Goal: Navigation & Orientation: Understand site structure

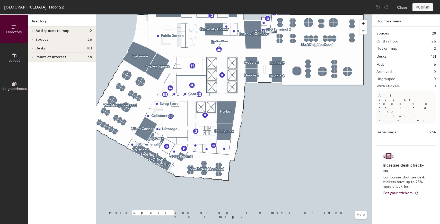
click at [113, 14] on div at bounding box center [234, 14] width 276 height 0
click at [119, 14] on div at bounding box center [234, 14] width 276 height 0
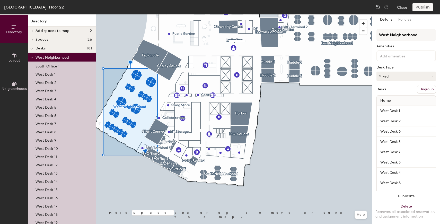
click at [32, 59] on icon at bounding box center [31, 58] width 3 height 2
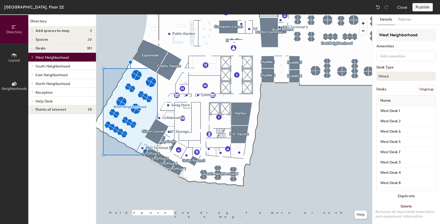
click at [14, 29] on icon at bounding box center [14, 27] width 6 height 6
click at [33, 47] on div at bounding box center [31, 48] width 7 height 8
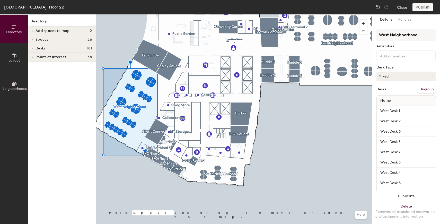
click at [32, 52] on div at bounding box center [31, 48] width 7 height 8
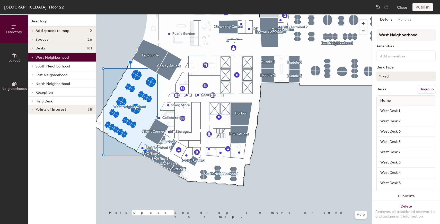
click at [31, 56] on icon at bounding box center [32, 57] width 2 height 3
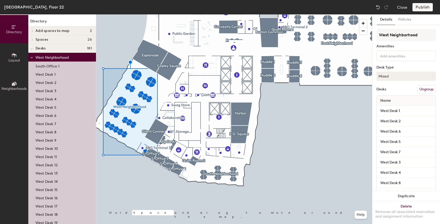
click at [31, 56] on span at bounding box center [31, 57] width 3 height 4
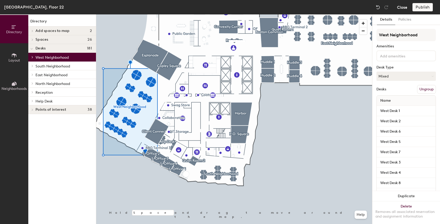
click at [402, 8] on button "Close" at bounding box center [402, 7] width 10 height 8
